Goal: Task Accomplishment & Management: Complete application form

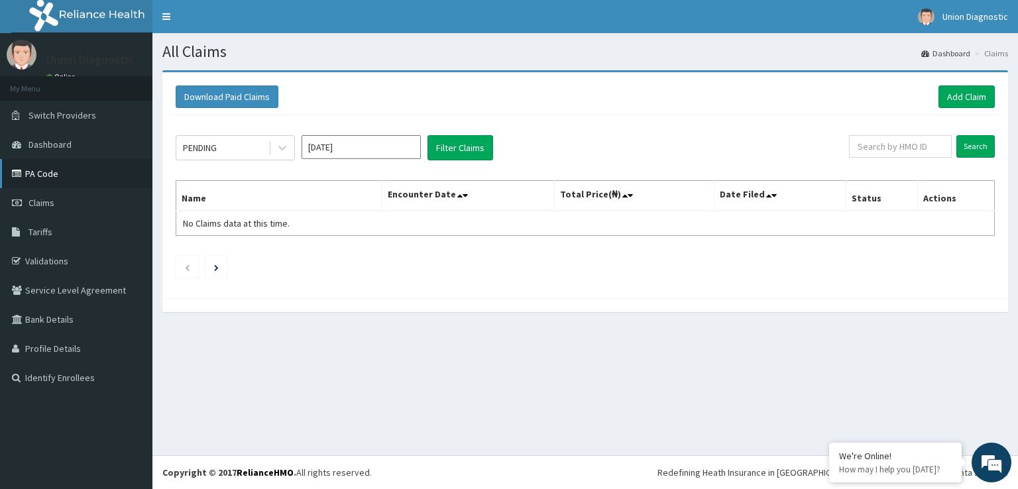
click at [53, 175] on link "PA Code" at bounding box center [76, 173] width 152 height 29
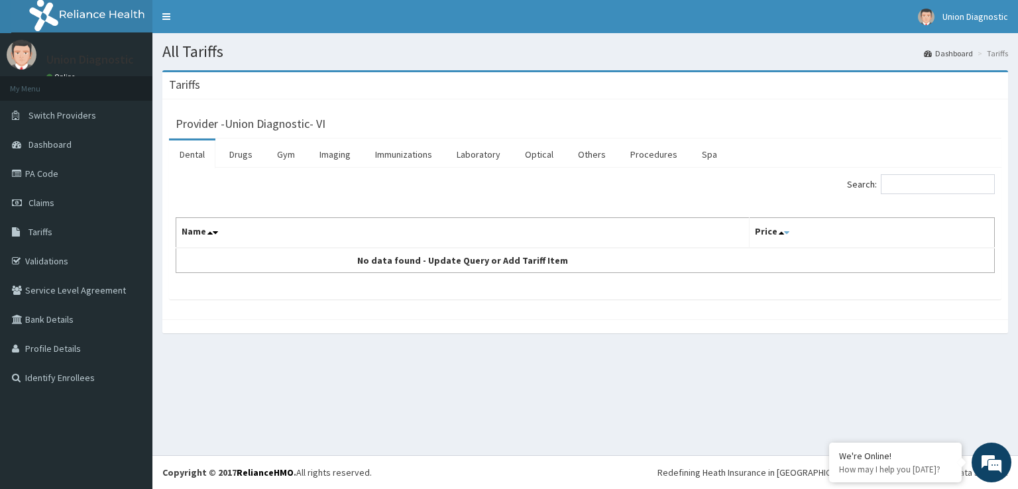
click at [784, 230] on icon at bounding box center [786, 232] width 5 height 9
click at [778, 231] on icon at bounding box center [780, 232] width 5 height 9
click at [902, 183] on input "Search:" at bounding box center [937, 184] width 114 height 20
type input "o"
click at [58, 170] on link "PA Code" at bounding box center [76, 173] width 152 height 29
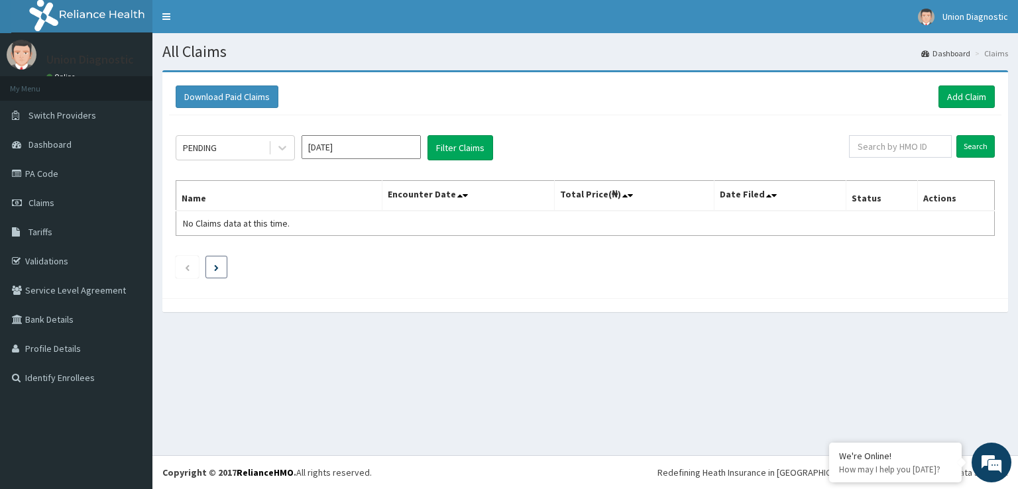
click at [217, 264] on icon "Next page" at bounding box center [216, 267] width 5 height 7
click at [180, 266] on li at bounding box center [187, 267] width 23 height 23
click at [89, 199] on link "Claims" at bounding box center [76, 202] width 152 height 29
click at [80, 176] on link "PA Code" at bounding box center [76, 173] width 152 height 29
click at [967, 104] on link "Add Claim" at bounding box center [966, 96] width 56 height 23
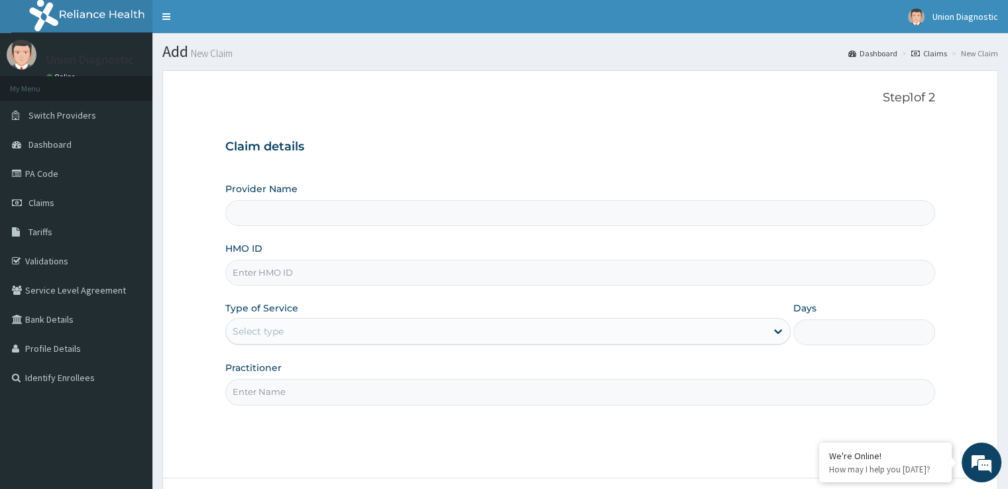
type input "Union Diagnostic- VI"
click at [342, 213] on input "Union Diagnostic- VI" at bounding box center [579, 213] width 709 height 26
click at [342, 268] on input "HMO ID" at bounding box center [579, 273] width 709 height 26
type input "i"
type input "IFP/10500/B"
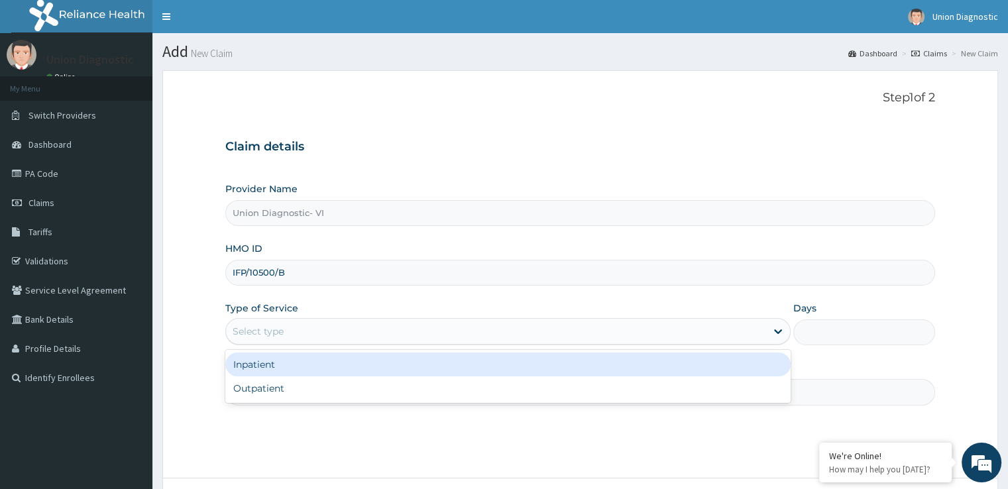
click at [345, 330] on div "Select type" at bounding box center [496, 331] width 540 height 21
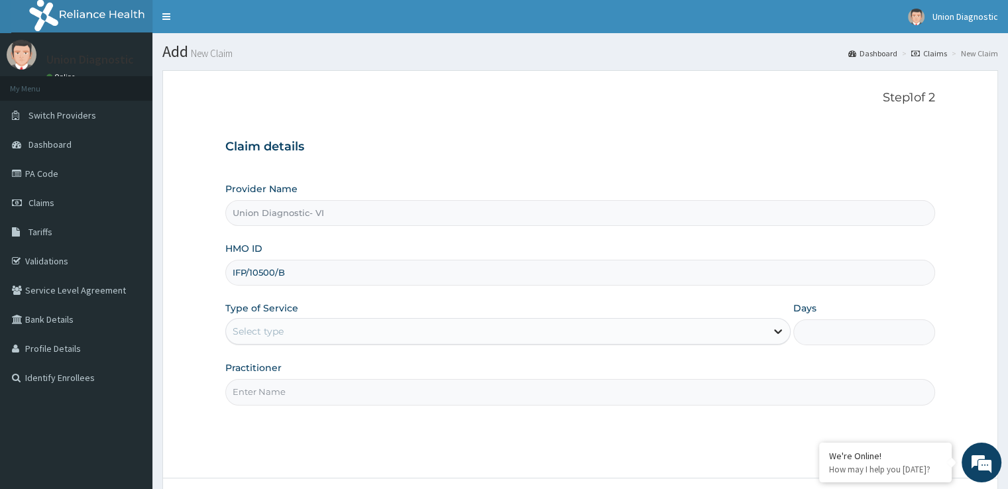
click at [779, 333] on icon at bounding box center [777, 331] width 13 height 13
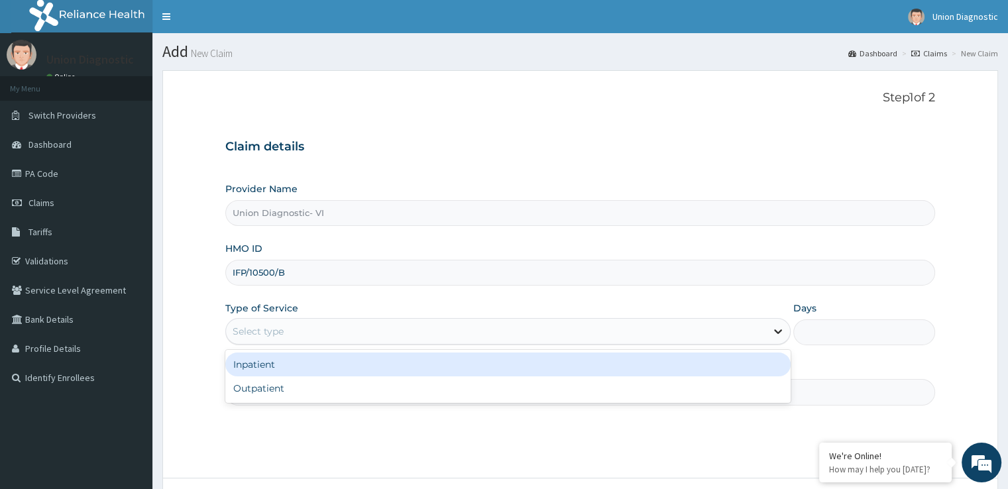
click at [778, 329] on icon at bounding box center [777, 331] width 13 height 13
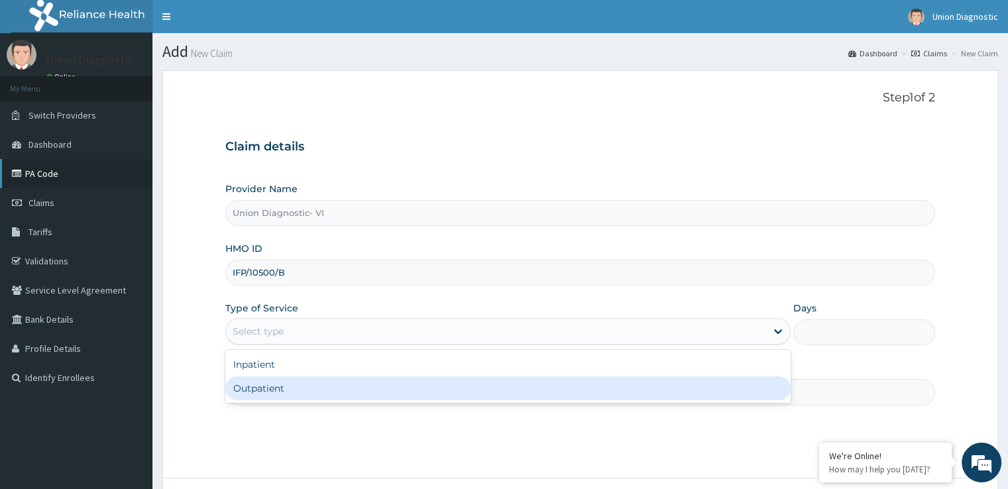
click at [69, 170] on link "PA Code" at bounding box center [76, 173] width 152 height 29
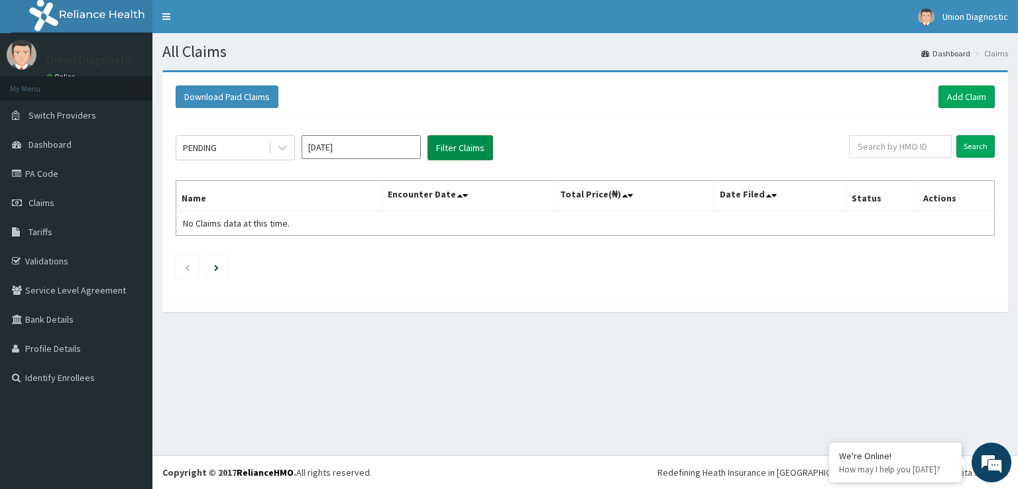
click at [460, 152] on button "Filter Claims" at bounding box center [460, 147] width 66 height 25
click at [963, 93] on link "Add Claim" at bounding box center [966, 96] width 56 height 23
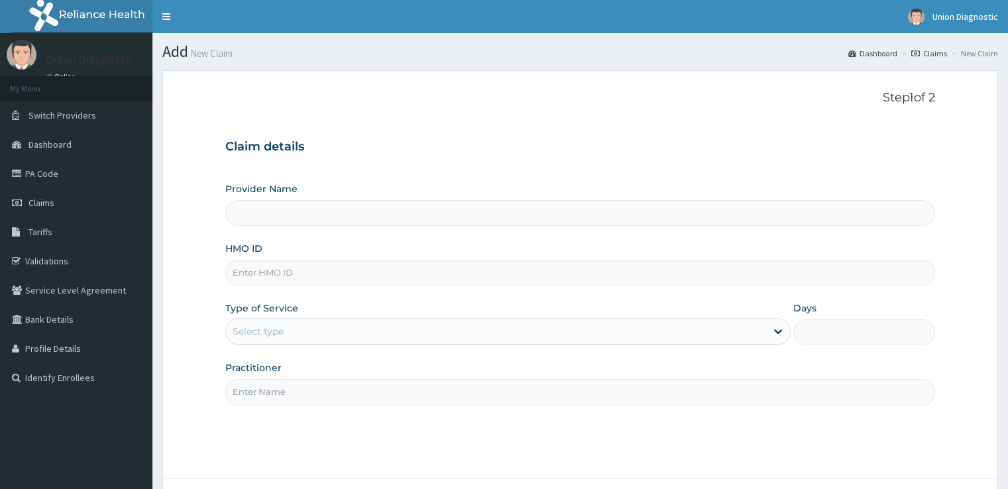
type input "Union Diagnostic- VI"
click at [380, 275] on input "HMO ID" at bounding box center [579, 273] width 709 height 26
click at [87, 200] on link "Claims" at bounding box center [76, 202] width 152 height 29
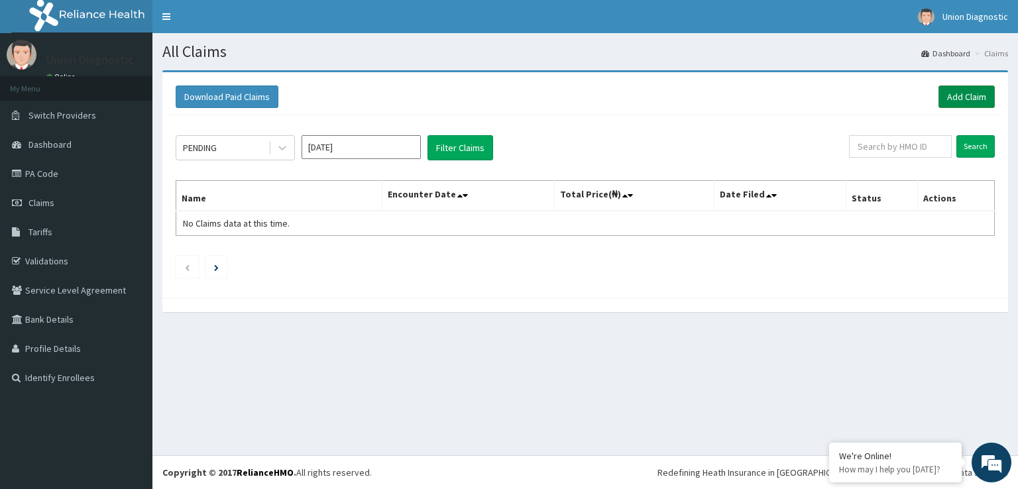
click at [973, 90] on link "Add Claim" at bounding box center [966, 96] width 56 height 23
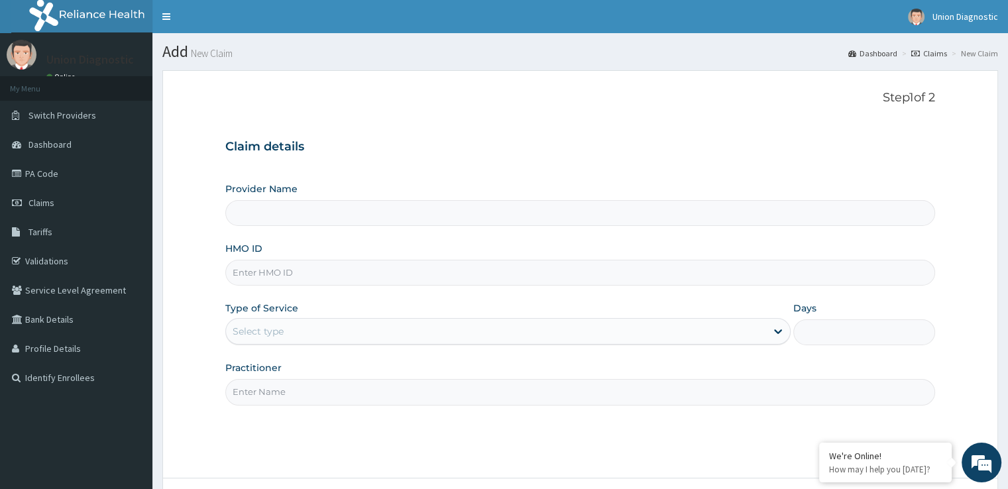
type input "Union Diagnostic- VI"
click at [449, 282] on input "HMO ID" at bounding box center [579, 273] width 709 height 26
click at [346, 274] on input "HMO ID" at bounding box center [579, 273] width 709 height 26
type input "IFP/10500/A"
click at [307, 327] on div "Select type" at bounding box center [496, 331] width 540 height 21
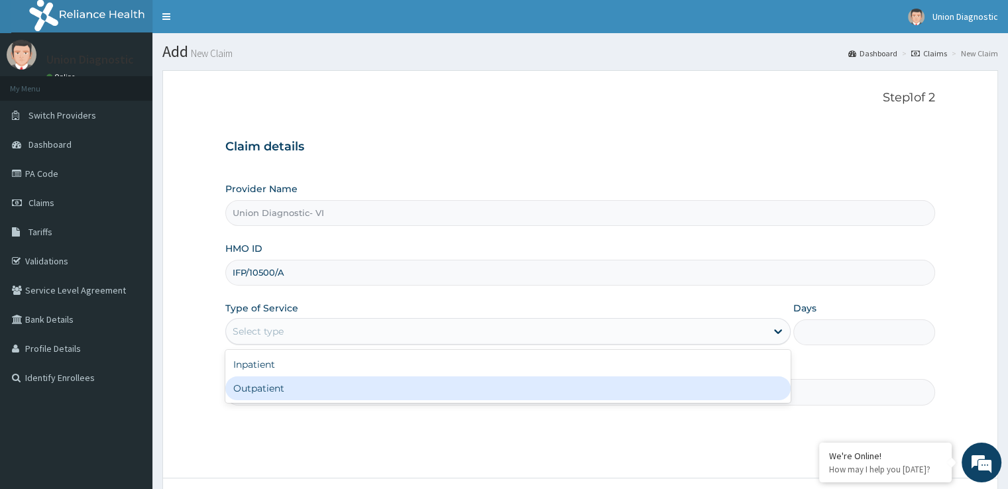
click at [312, 383] on div "Outpatient" at bounding box center [507, 388] width 565 height 24
type input "1"
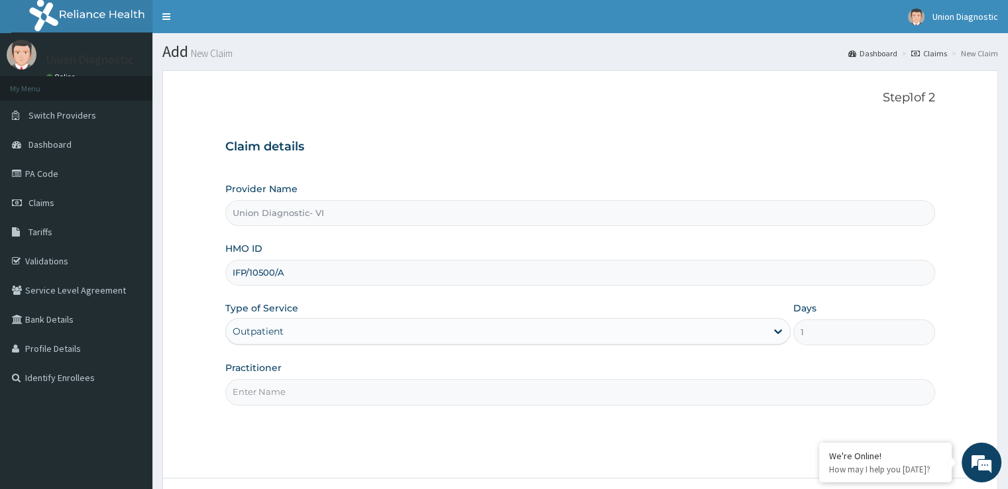
click at [313, 392] on input "Practitioner" at bounding box center [579, 392] width 709 height 26
click at [339, 400] on input "Practitioner" at bounding box center [579, 392] width 709 height 26
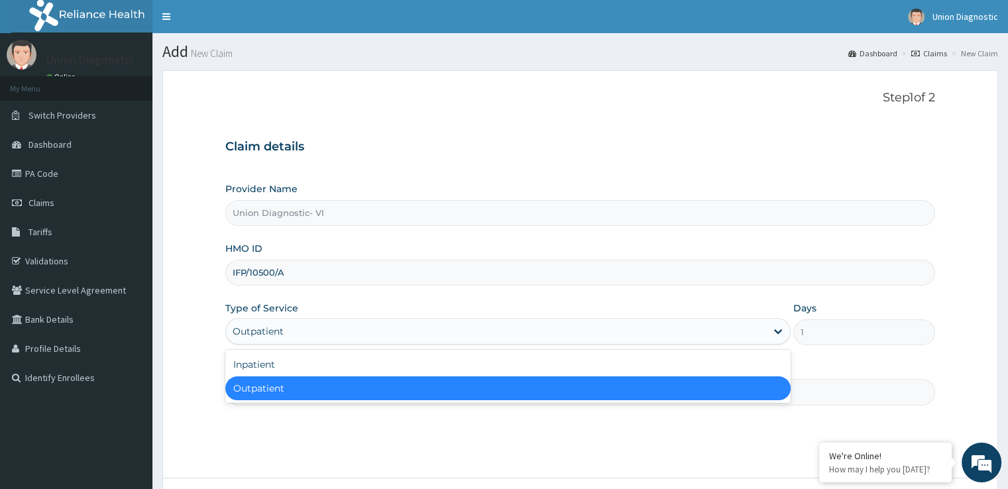
click at [286, 332] on div "Outpatient" at bounding box center [496, 331] width 540 height 21
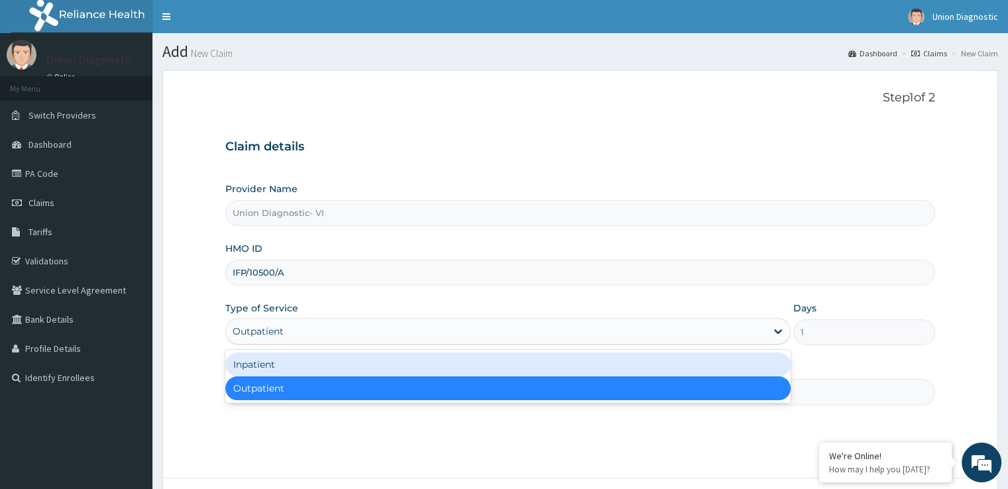
click at [286, 364] on div "Inpatient" at bounding box center [507, 364] width 565 height 24
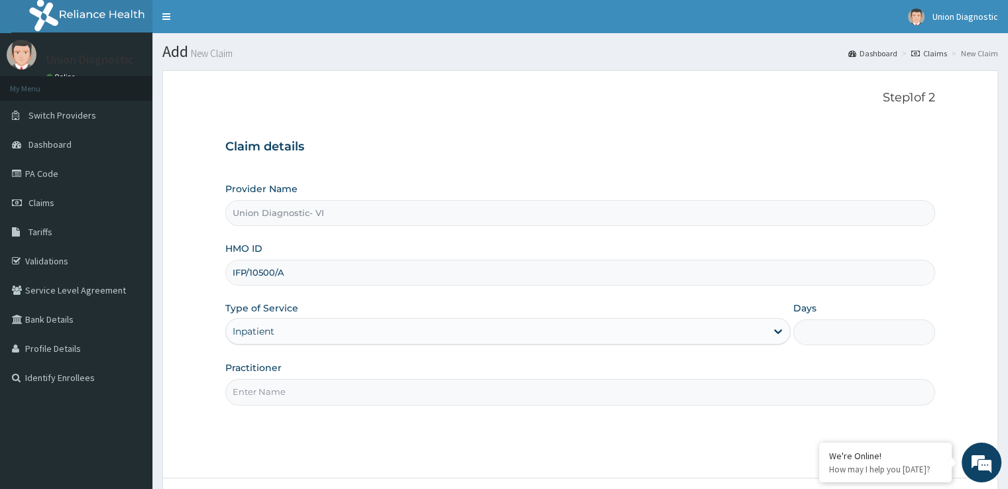
click at [290, 396] on input "Practitioner" at bounding box center [579, 392] width 709 height 26
click at [292, 388] on input "Practitioner" at bounding box center [579, 392] width 709 height 26
type input "YUSUF BILIYAMINU"
click at [913, 99] on p "Step 1 of 2" at bounding box center [579, 98] width 709 height 15
click at [934, 95] on p "Step 1 of 2" at bounding box center [579, 98] width 709 height 15
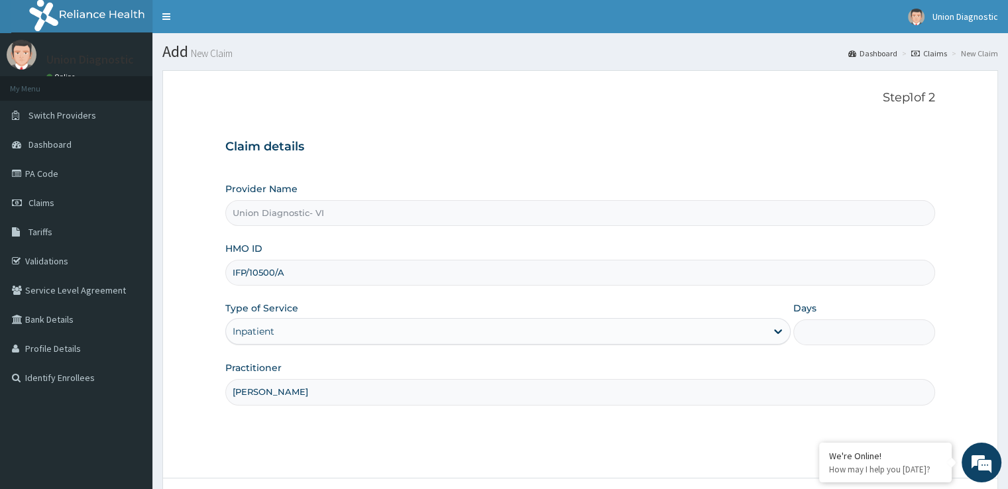
click at [848, 87] on form "Step 1 of 2 Claim details Provider Name Union Diagnostic- VI HMO ID IFP/10500/A…" at bounding box center [579, 311] width 835 height 483
click at [78, 202] on link "Claims" at bounding box center [76, 202] width 152 height 29
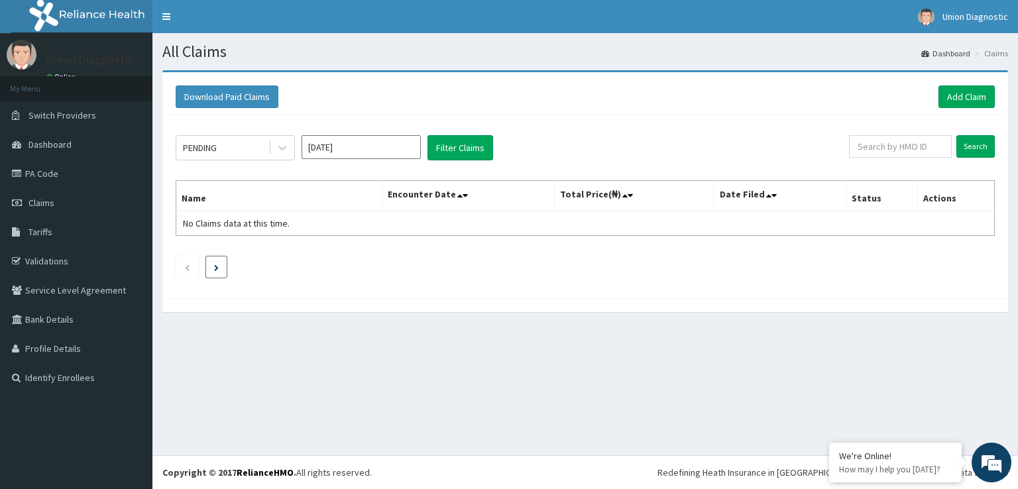
click at [212, 266] on li at bounding box center [216, 267] width 22 height 23
click at [884, 146] on input "text" at bounding box center [900, 146] width 103 height 23
type input "IFP/10500/A"
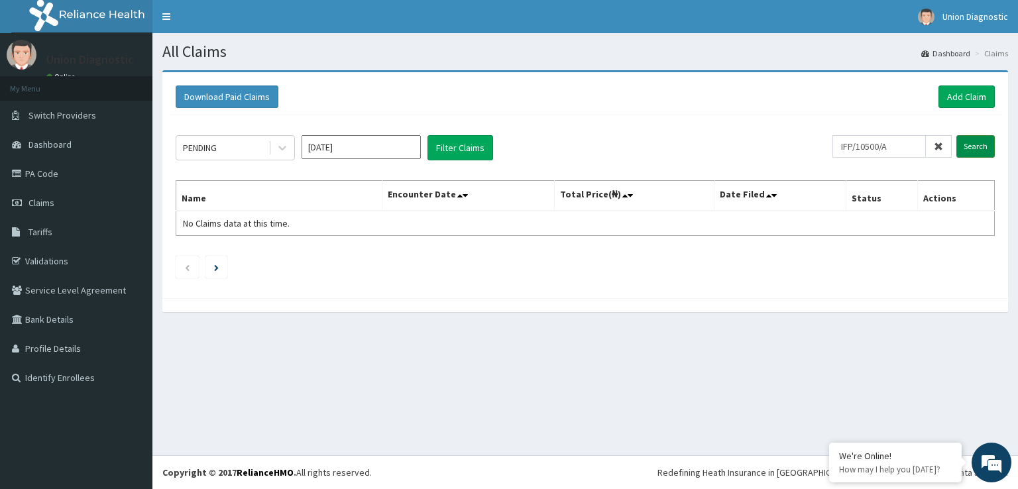
click at [978, 141] on input "Search" at bounding box center [975, 146] width 38 height 23
click at [970, 144] on input "Search" at bounding box center [975, 146] width 38 height 23
click at [256, 96] on button "Download Paid Claims" at bounding box center [227, 96] width 103 height 23
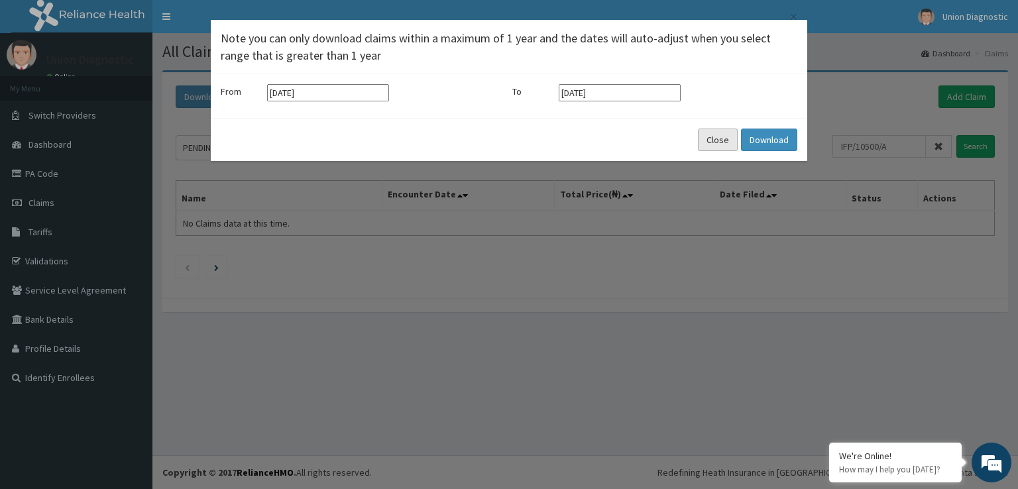
click at [725, 142] on button "Close" at bounding box center [718, 140] width 40 height 23
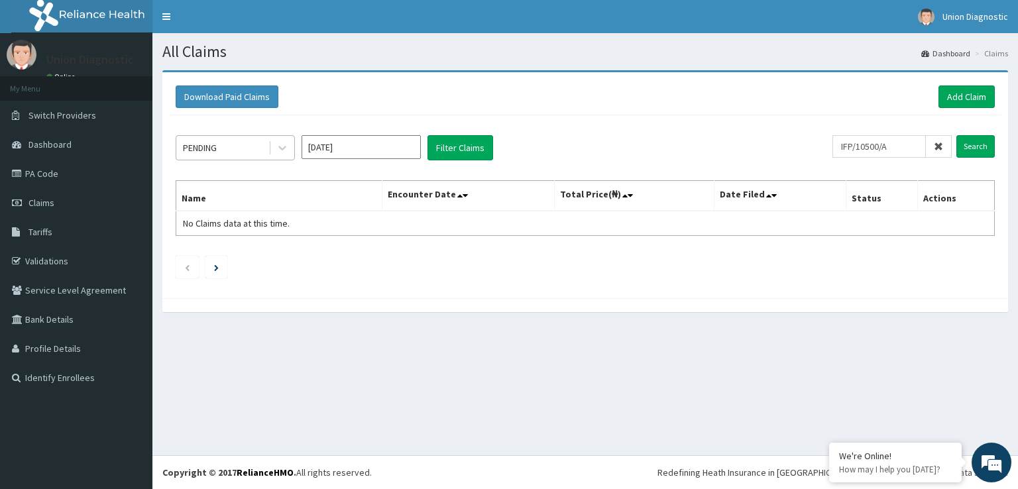
click at [229, 144] on div "PENDING" at bounding box center [222, 147] width 92 height 21
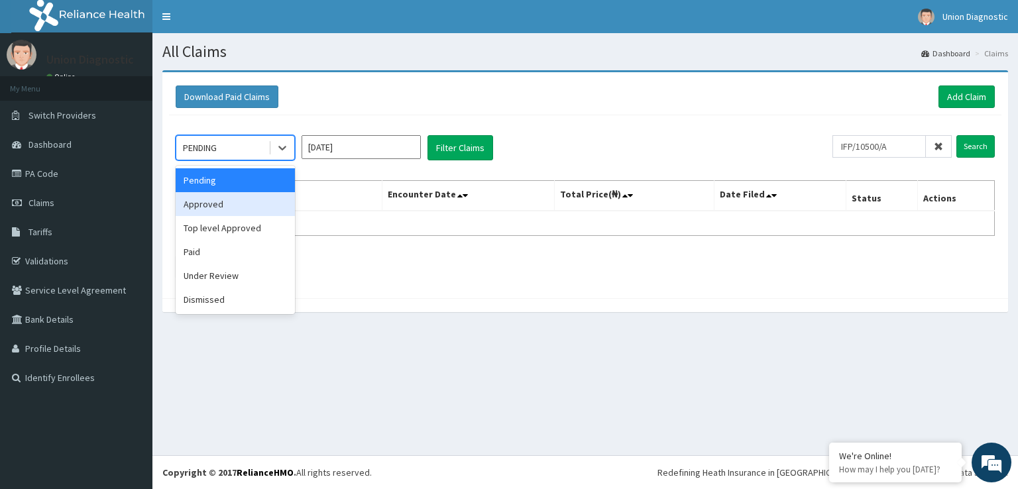
click at [244, 200] on div "Approved" at bounding box center [235, 204] width 119 height 24
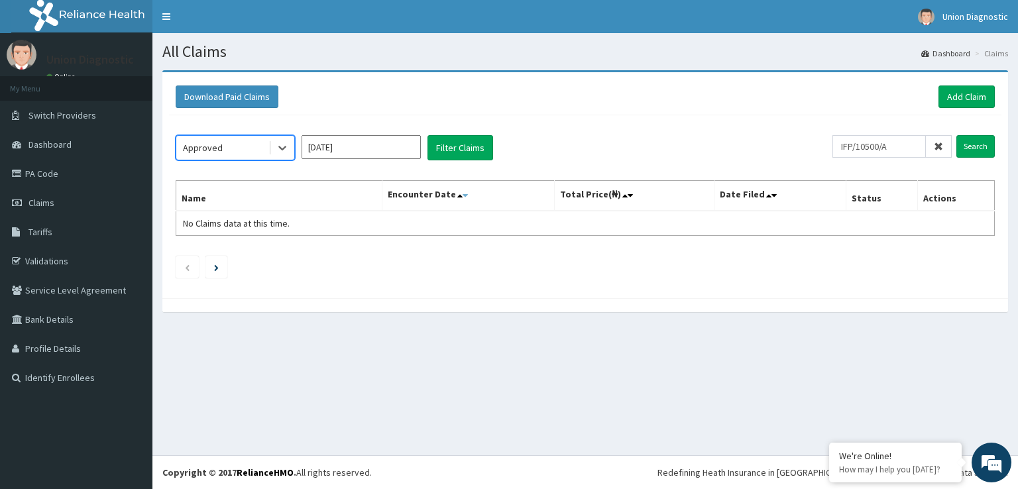
click at [468, 193] on icon at bounding box center [464, 195] width 5 height 9
click at [462, 195] on icon at bounding box center [459, 195] width 5 height 9
click at [468, 195] on icon at bounding box center [464, 195] width 5 height 9
click at [633, 195] on icon at bounding box center [629, 195] width 5 height 9
click at [627, 193] on icon at bounding box center [624, 195] width 5 height 9
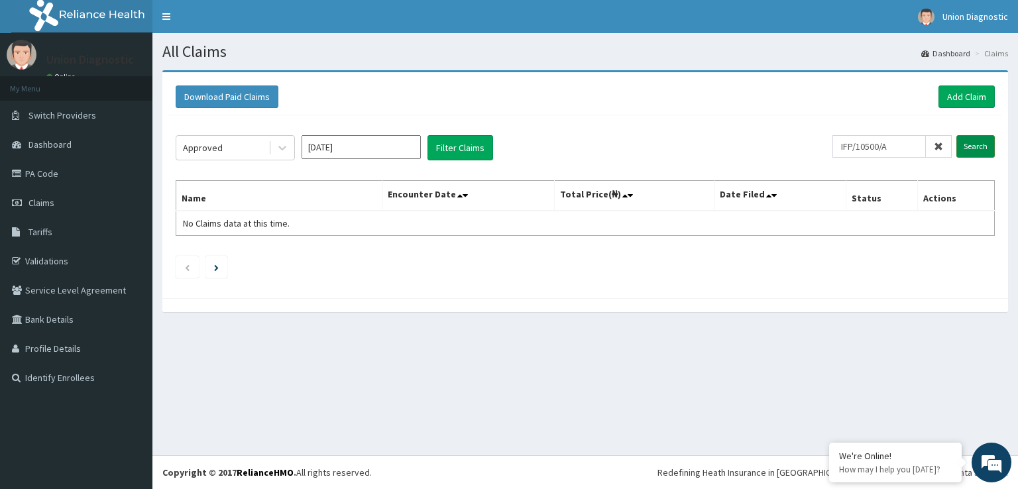
click at [981, 148] on input "Search" at bounding box center [975, 146] width 38 height 23
click at [870, 196] on th "Status" at bounding box center [881, 196] width 71 height 30
click at [943, 197] on th "Actions" at bounding box center [955, 196] width 77 height 30
click at [769, 195] on icon at bounding box center [768, 195] width 5 height 9
click at [58, 230] on link "Tariffs" at bounding box center [76, 231] width 152 height 29
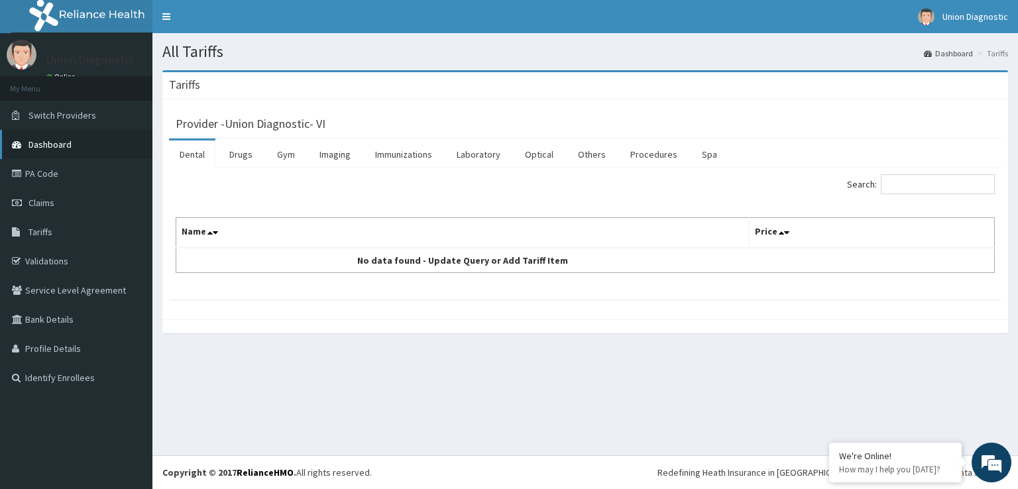
drag, startPoint x: 85, startPoint y: 144, endPoint x: 93, endPoint y: 151, distance: 10.3
click at [87, 145] on link "Dashboard" at bounding box center [76, 144] width 152 height 29
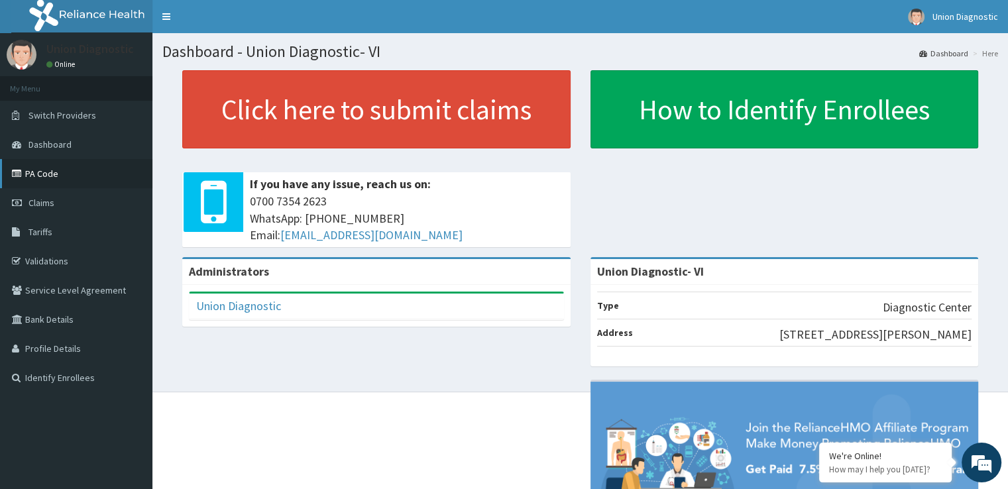
click at [84, 173] on link "PA Code" at bounding box center [76, 173] width 152 height 29
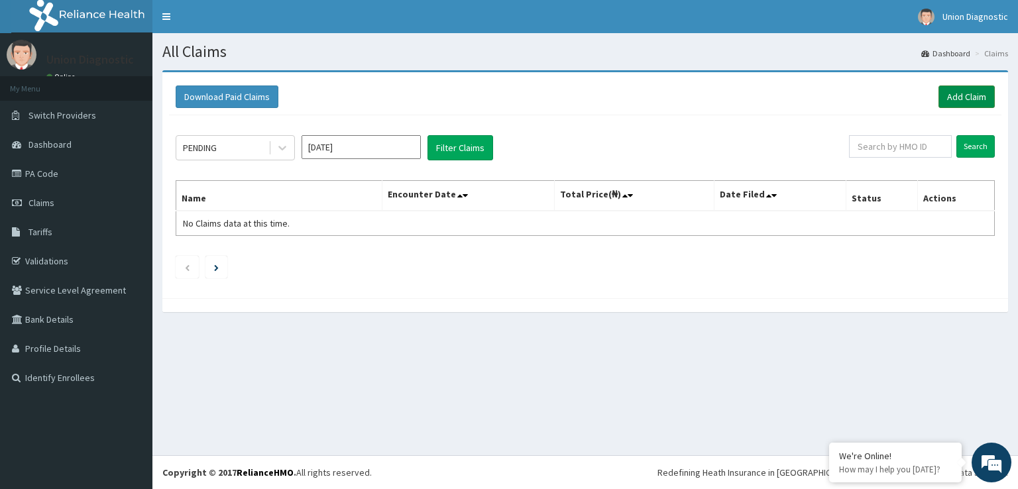
click at [983, 97] on link "Add Claim" at bounding box center [966, 96] width 56 height 23
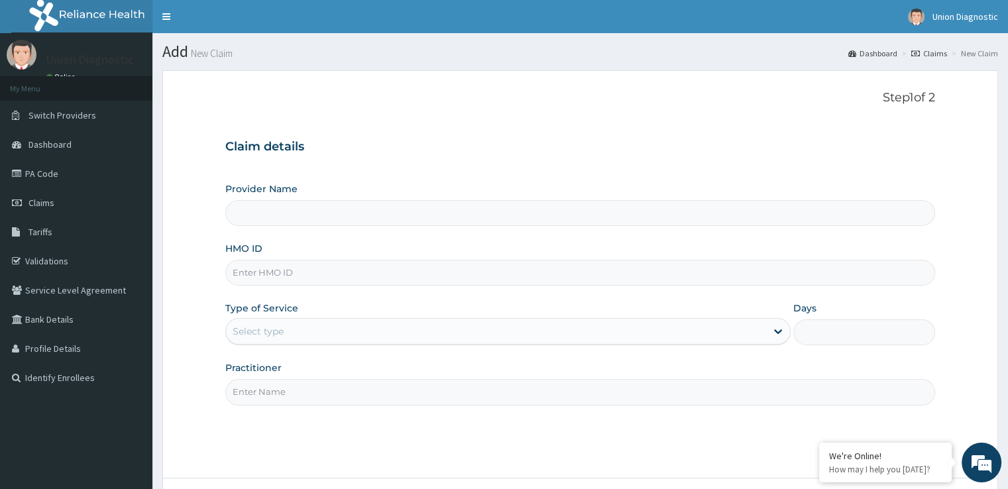
type input "Union Diagnostic- VI"
click at [337, 213] on input "Union Diagnostic- VI" at bounding box center [579, 213] width 709 height 26
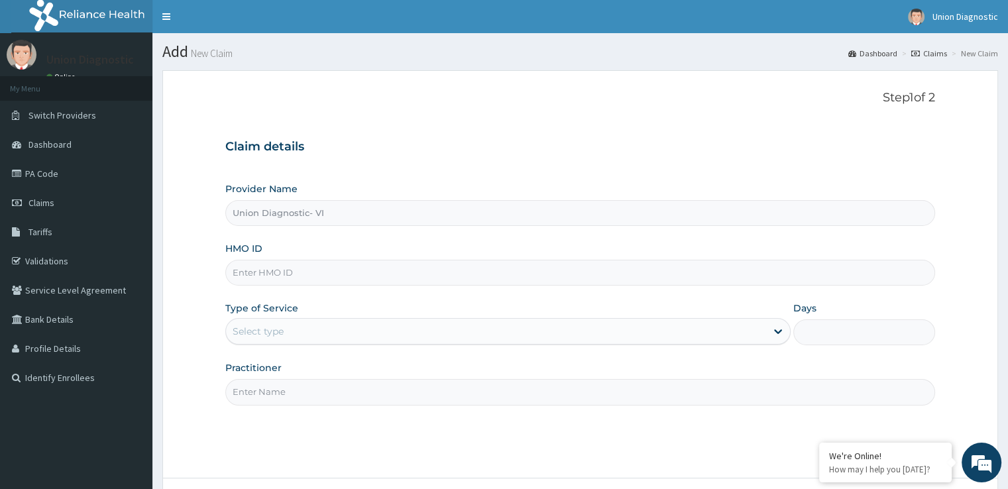
click at [337, 213] on input "Union Diagnostic- VI" at bounding box center [579, 213] width 709 height 26
click at [336, 213] on input "Union Diagnostic- VI" at bounding box center [579, 213] width 709 height 26
click at [335, 213] on input "Union Diagnostic- VI" at bounding box center [579, 213] width 709 height 26
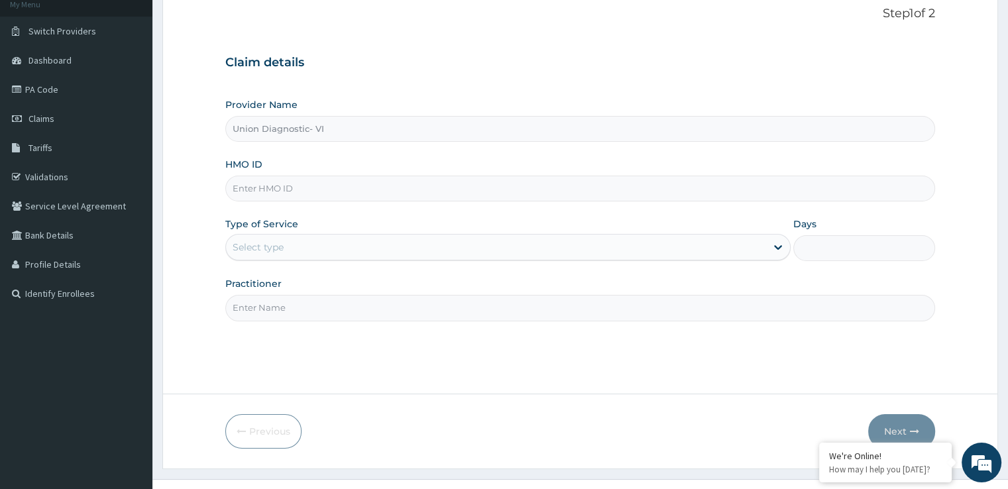
scroll to position [107, 0]
